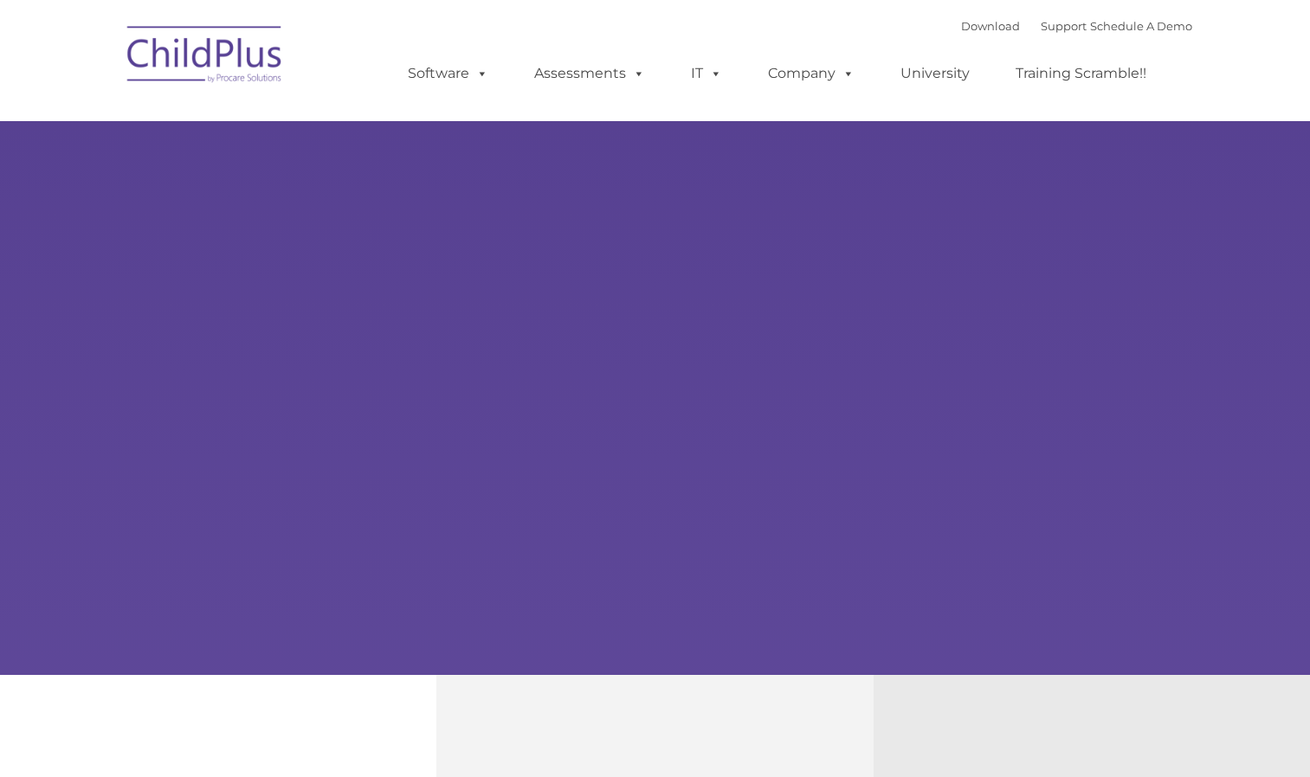
select select "MEDIUM"
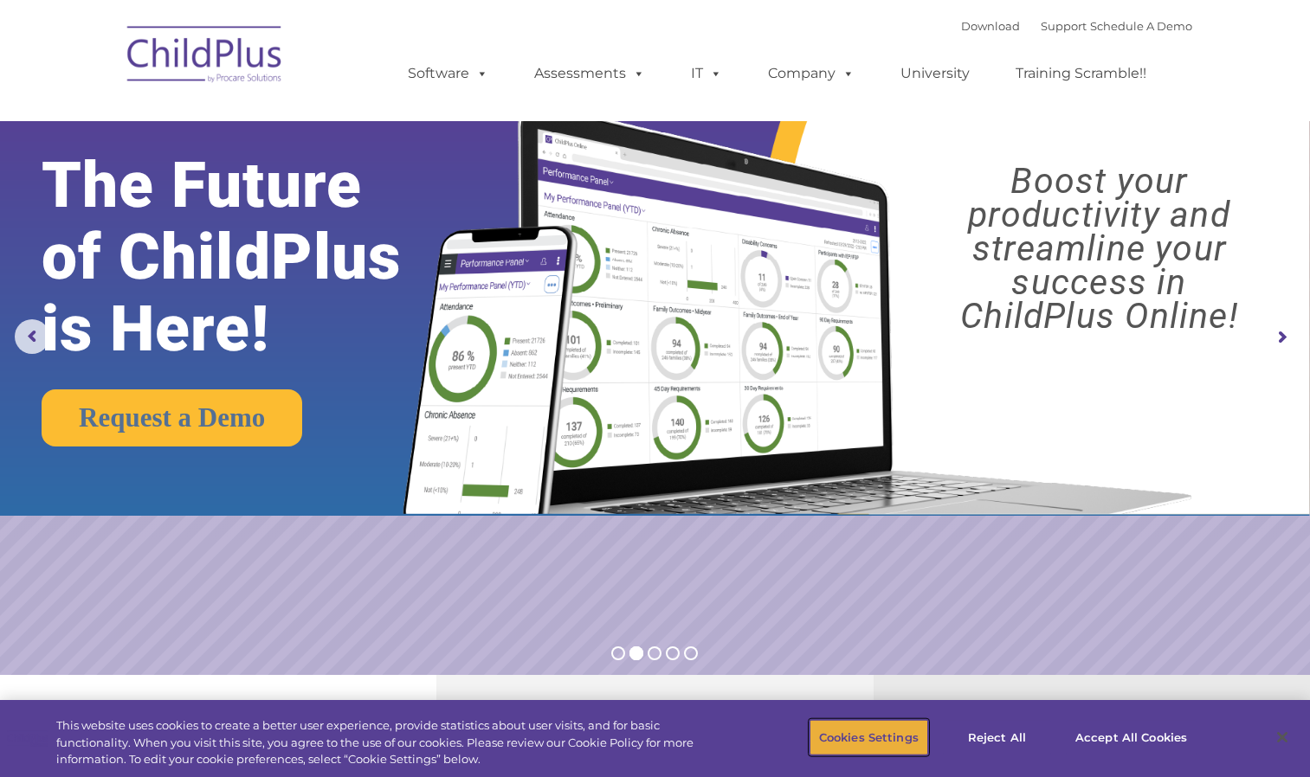
click at [908, 738] on button "Cookies Settings" at bounding box center [868, 737] width 119 height 36
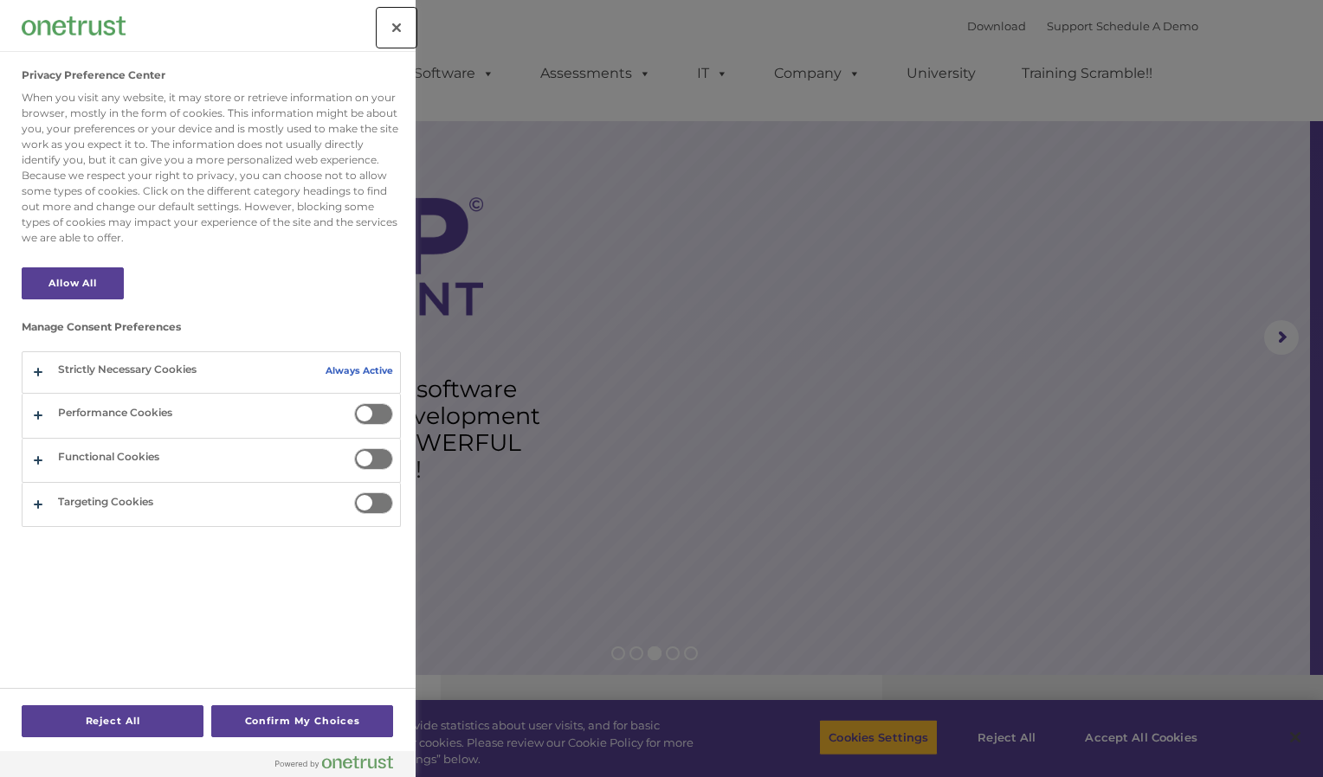
click at [397, 29] on button "Close" at bounding box center [396, 28] width 38 height 38
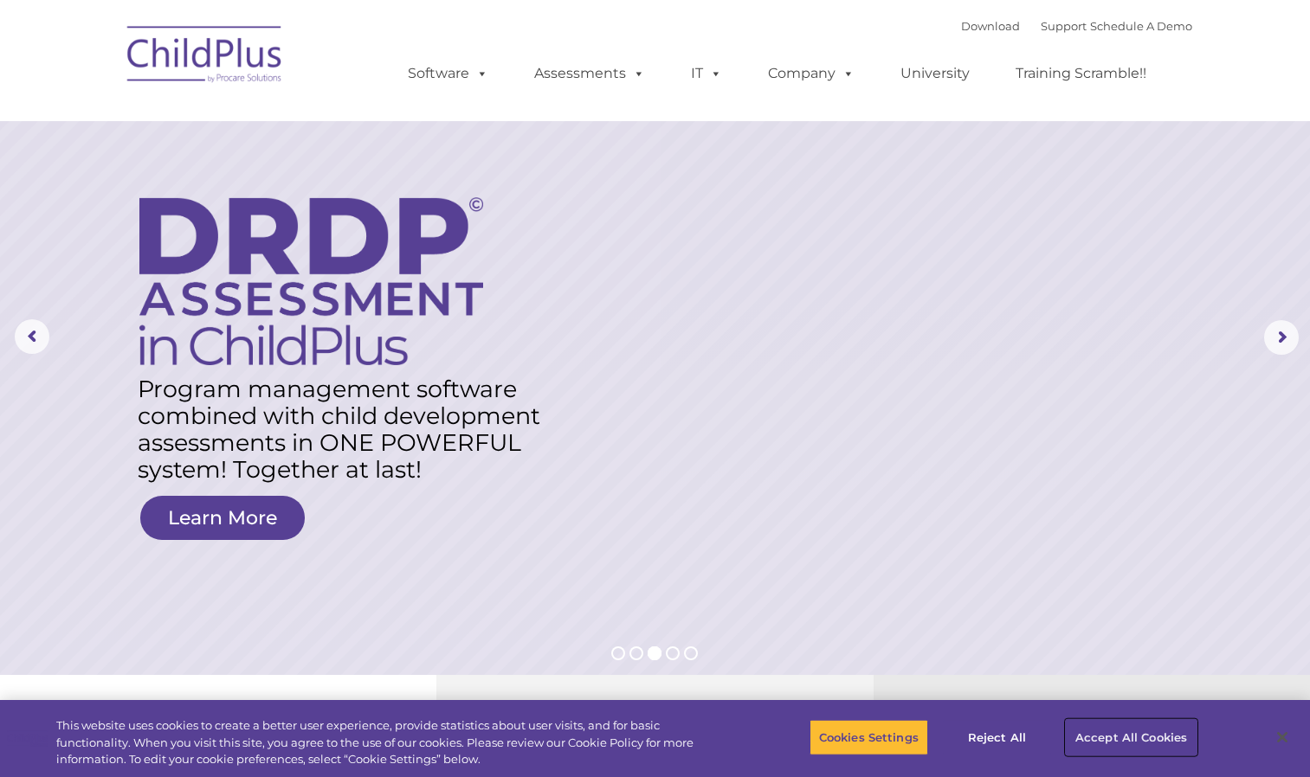
click at [1093, 737] on button "Accept All Cookies" at bounding box center [1131, 737] width 131 height 36
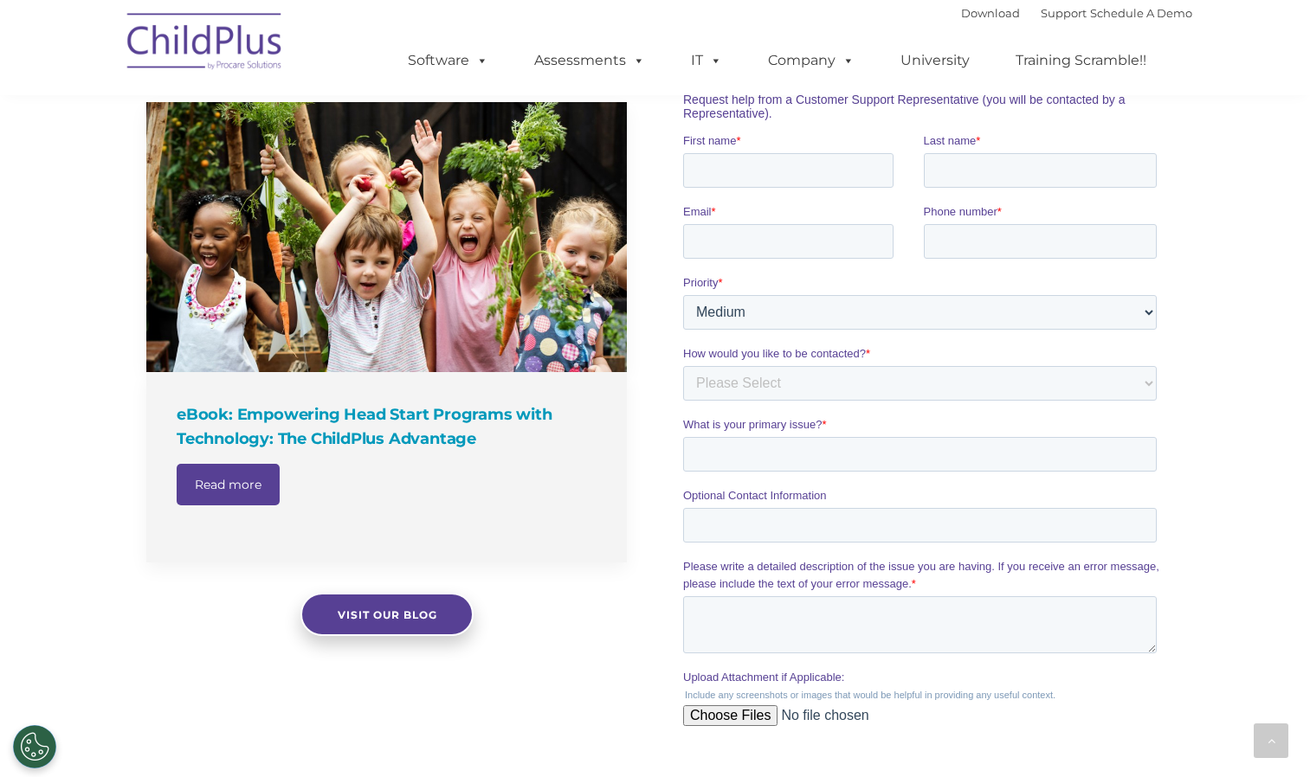
scroll to position [1772, 0]
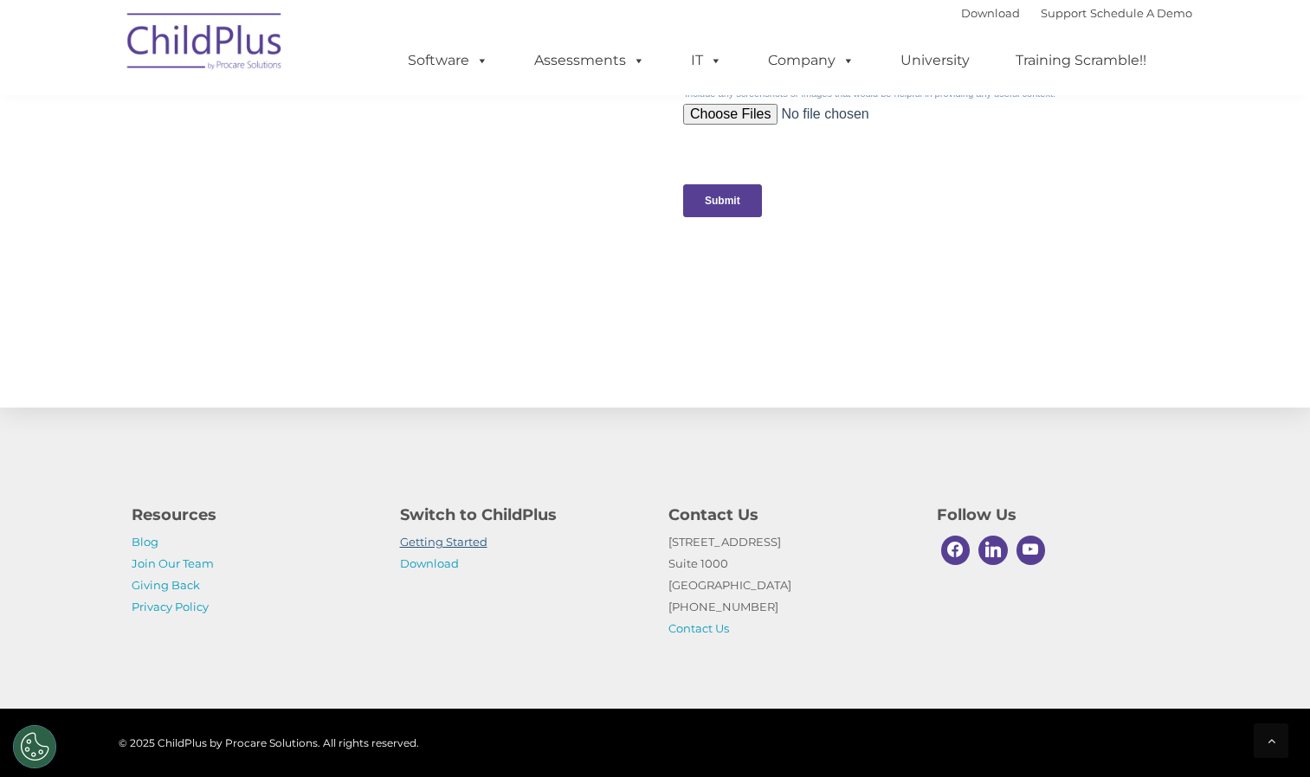
click at [466, 544] on link "Getting Started" at bounding box center [443, 542] width 87 height 14
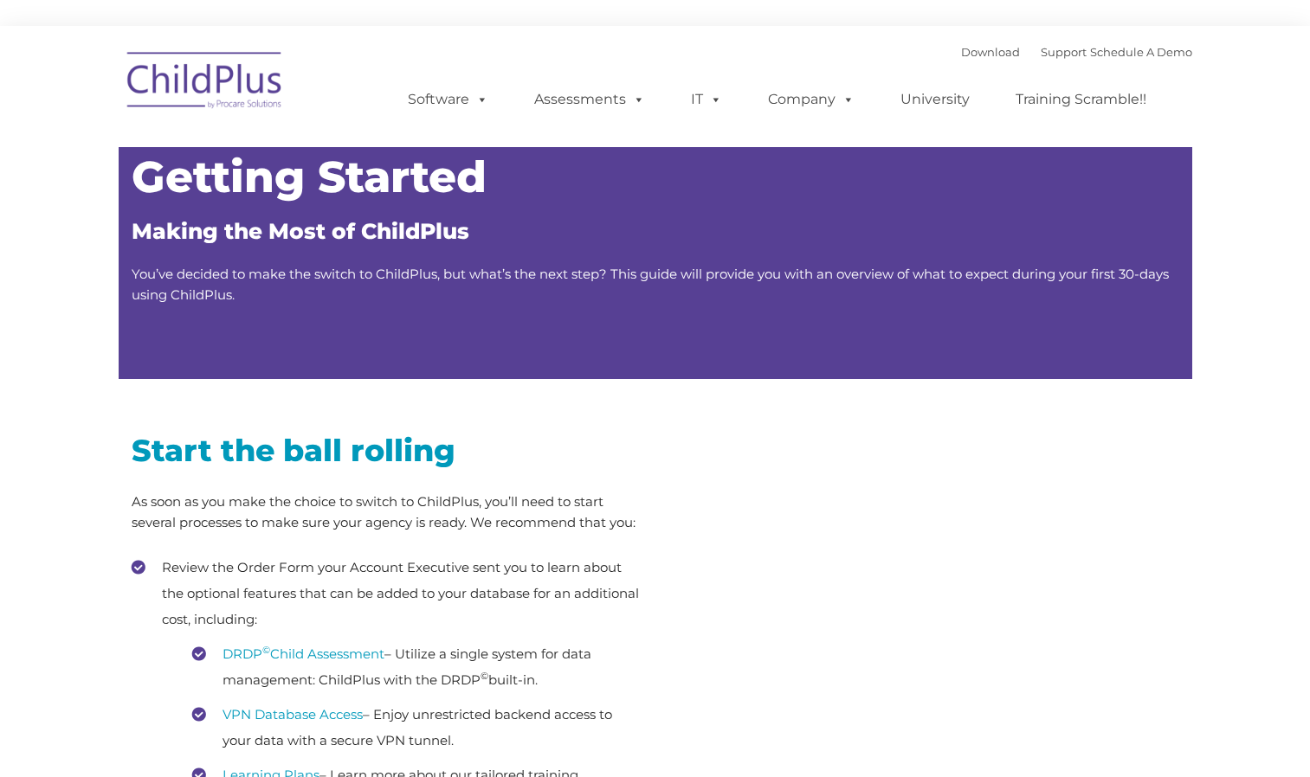
type input ""
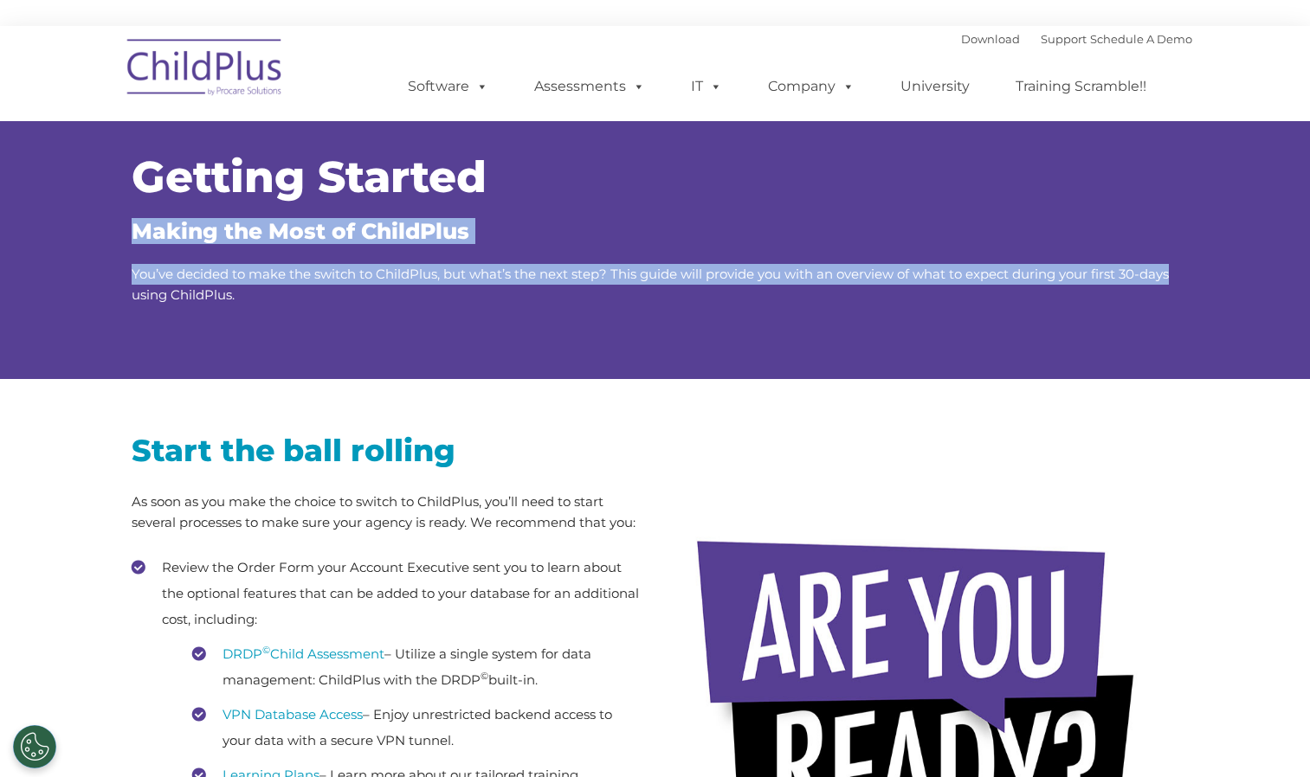
drag, startPoint x: 1309, startPoint y: 157, endPoint x: 1314, endPoint y: 246, distance: 89.3
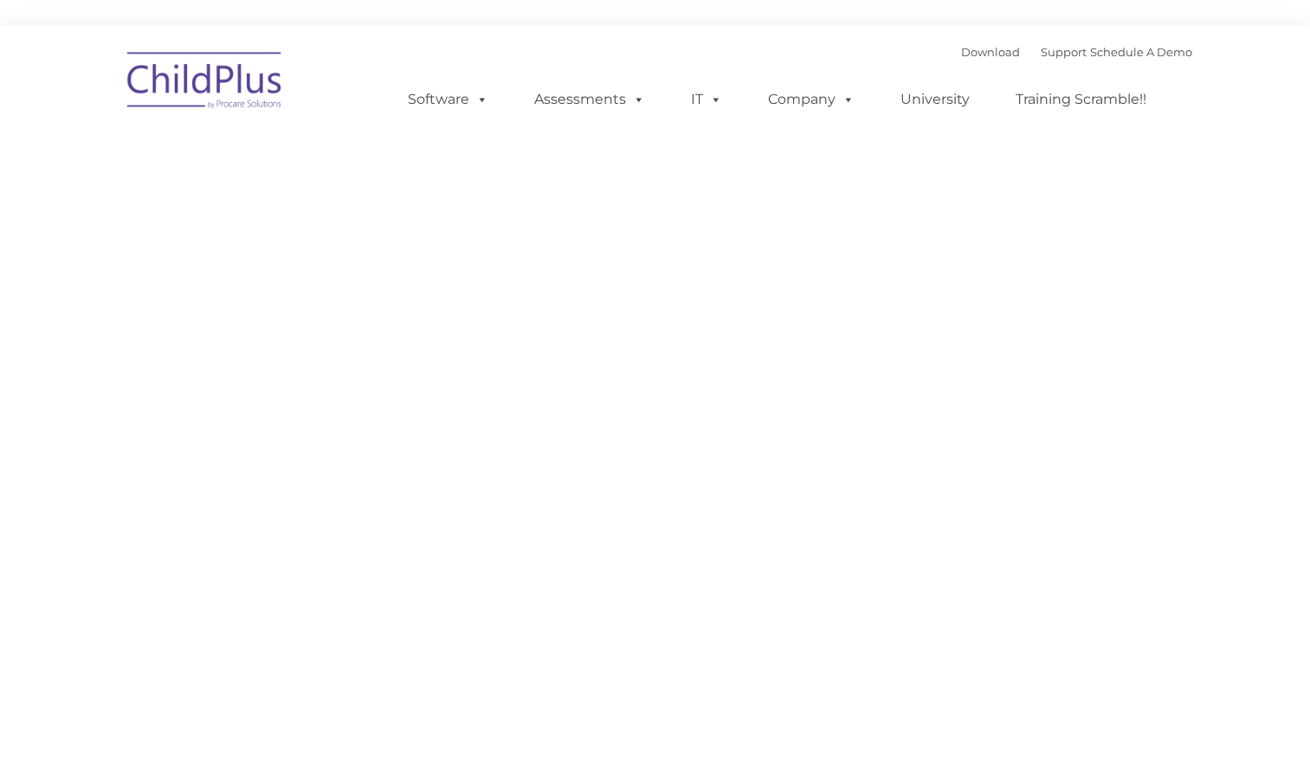
type input ""
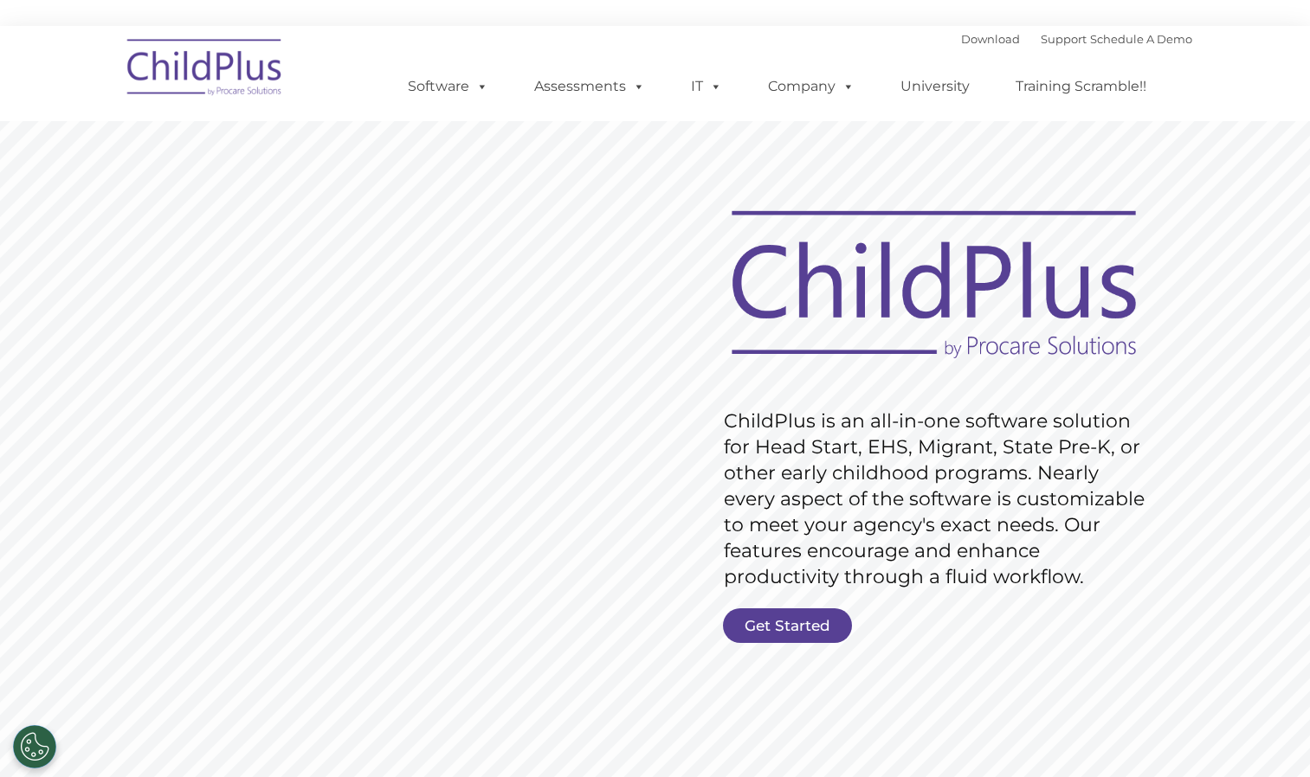
click at [209, 61] on img at bounding box center [205, 70] width 173 height 87
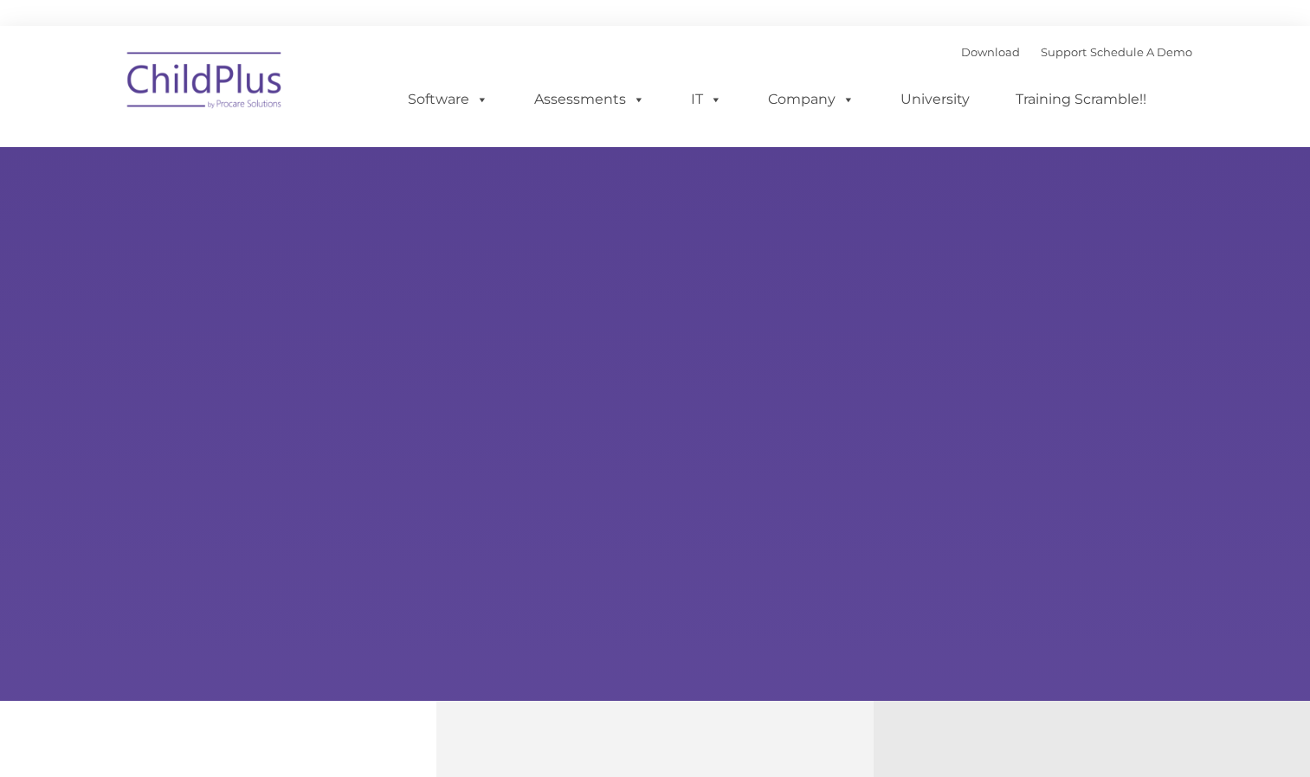
type input ""
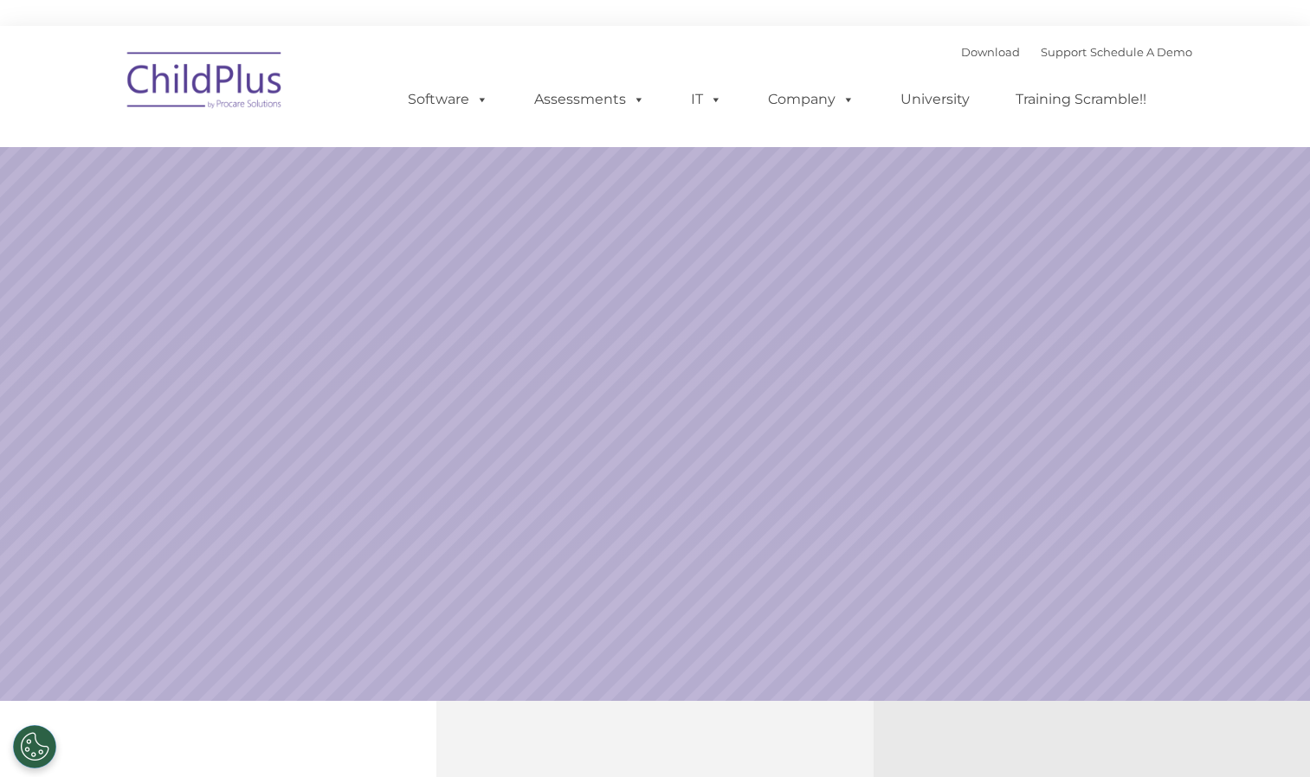
select select "MEDIUM"
